Goal: Book appointment/travel/reservation

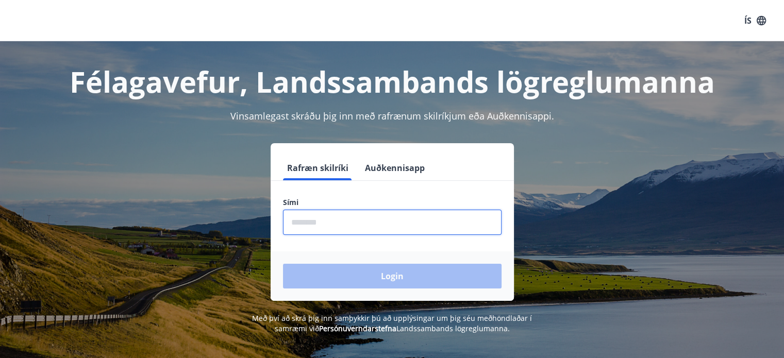
click at [382, 216] on input "phone" at bounding box center [392, 222] width 218 height 25
type input "********"
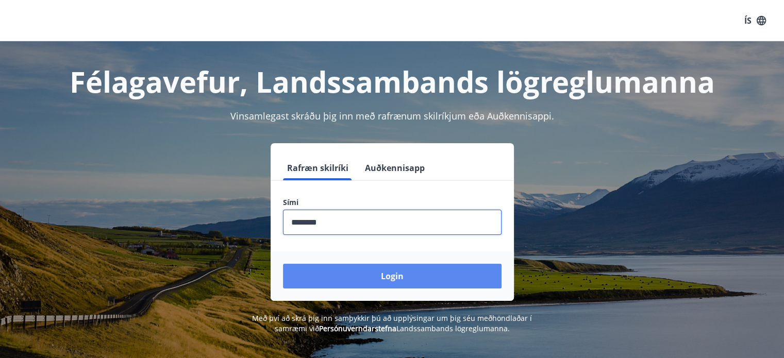
click at [374, 278] on button "Login" at bounding box center [392, 276] width 218 height 25
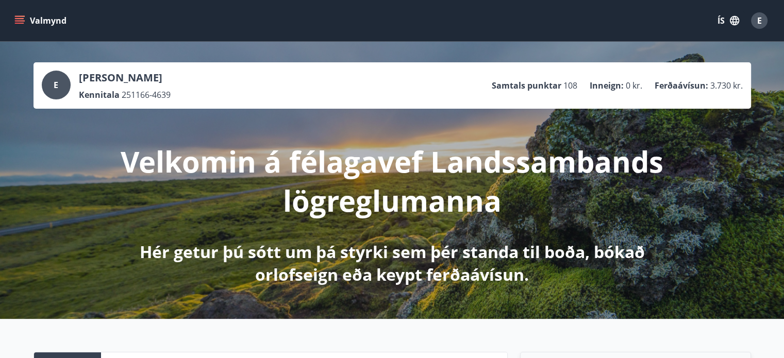
click at [18, 23] on icon "menu" at bounding box center [19, 23] width 9 height 1
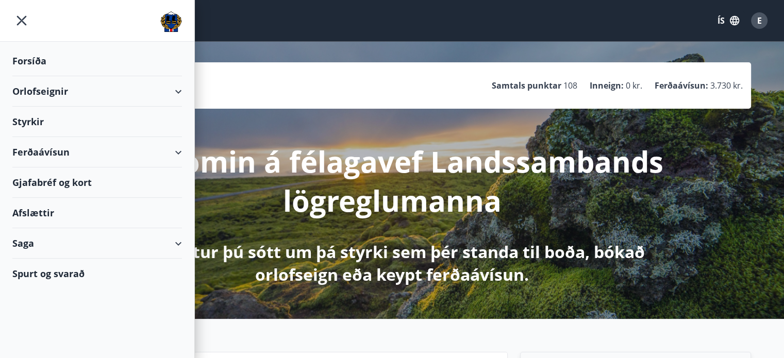
click at [51, 97] on div "Orlofseignir" at bounding box center [96, 91] width 169 height 30
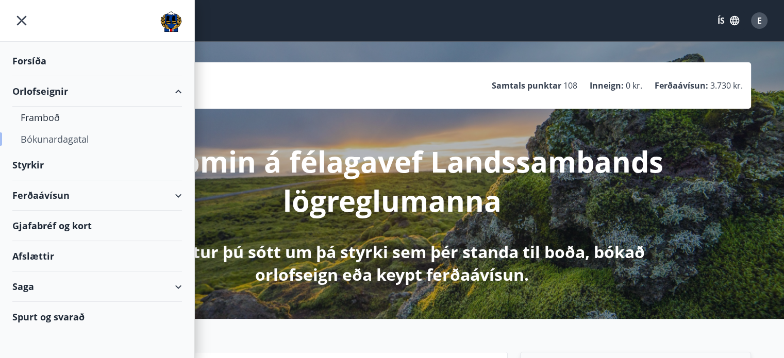
click at [53, 141] on div "Bókunardagatal" at bounding box center [97, 139] width 153 height 22
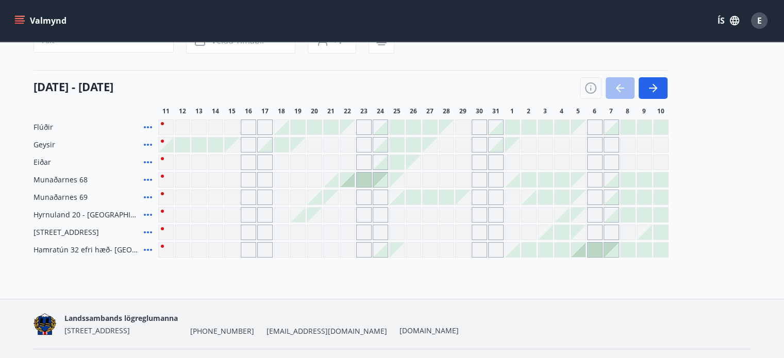
scroll to position [105, 0]
click at [651, 90] on icon "button" at bounding box center [652, 87] width 12 height 12
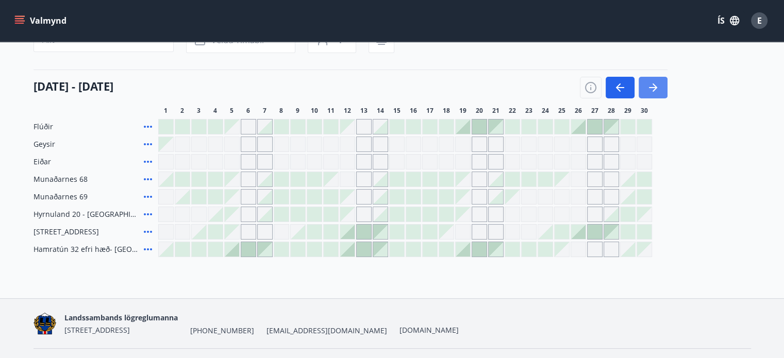
click at [651, 90] on icon "button" at bounding box center [652, 87] width 12 height 12
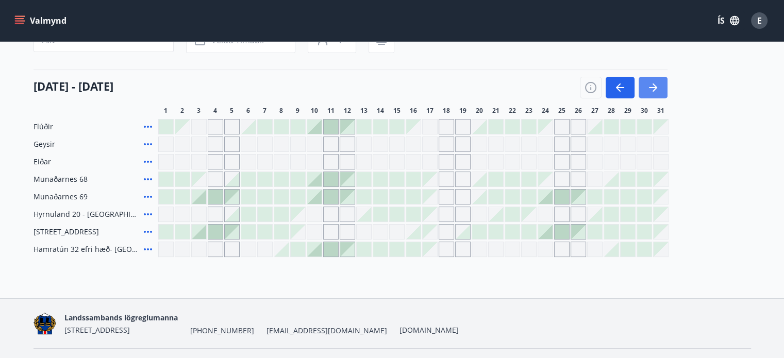
click at [651, 90] on icon "button" at bounding box center [652, 87] width 12 height 12
